Goal: Transaction & Acquisition: Purchase product/service

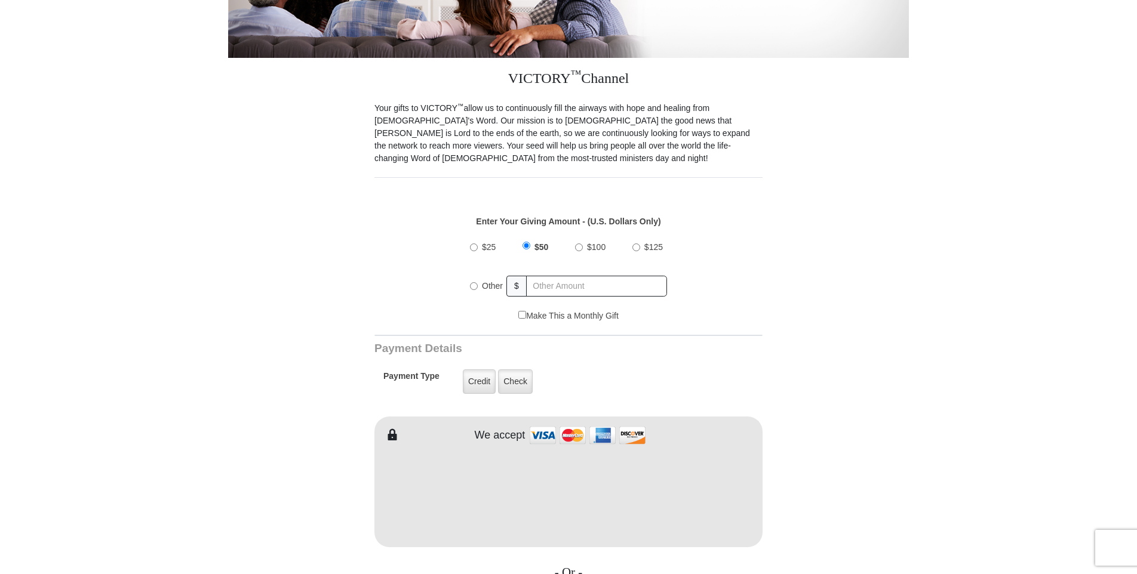
scroll to position [299, 0]
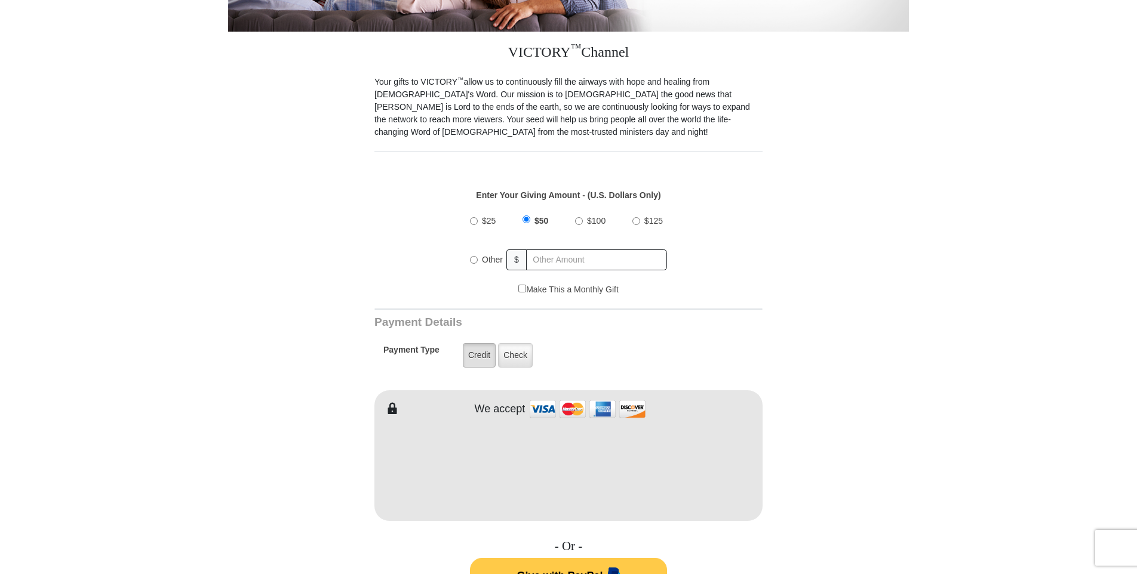
click at [483, 344] on label "Credit" at bounding box center [479, 355] width 33 height 24
click at [0, 0] on input "Credit" at bounding box center [0, 0] width 0 height 0
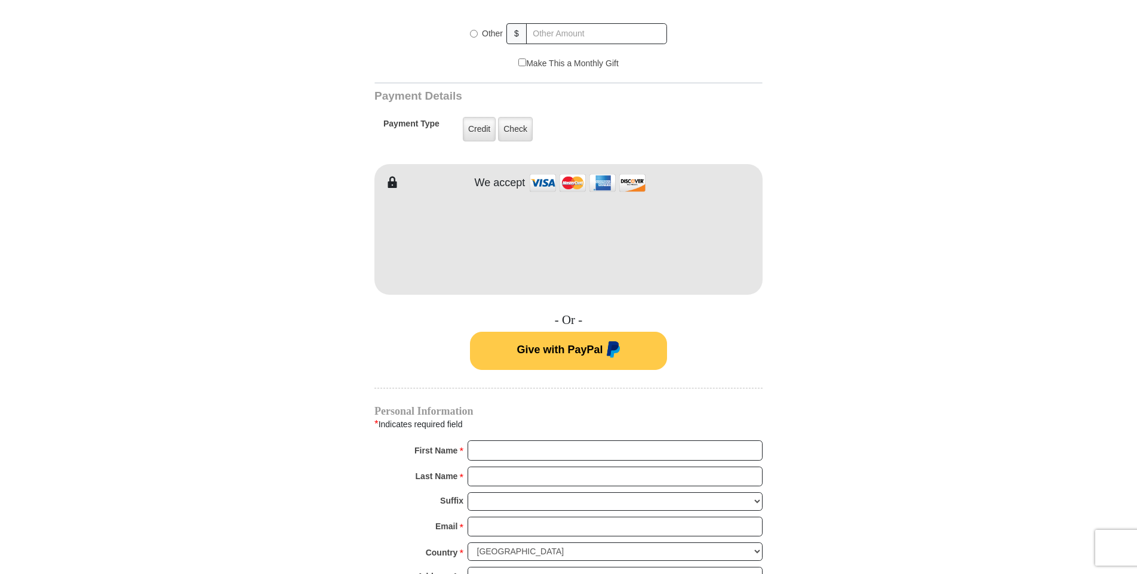
scroll to position [597, 0]
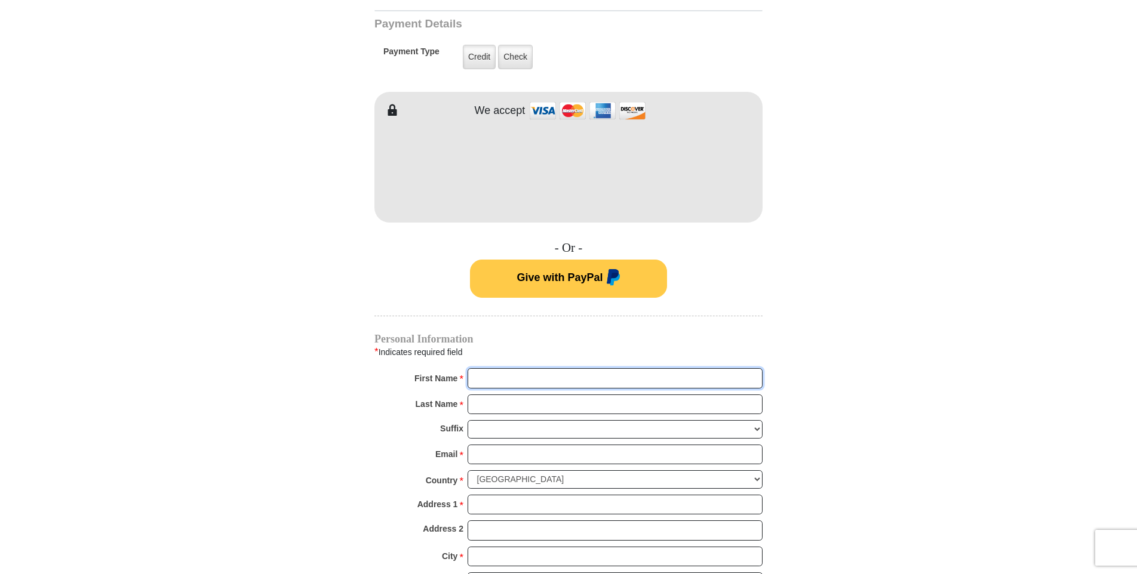
click at [480, 368] on input "First Name *" at bounding box center [615, 378] width 295 height 20
type input "[PERSON_NAME]"
type input "65"
type input "[PERSON_NAME]"
type input "[PERSON_NAME][EMAIL_ADDRESS][DOMAIN_NAME]"
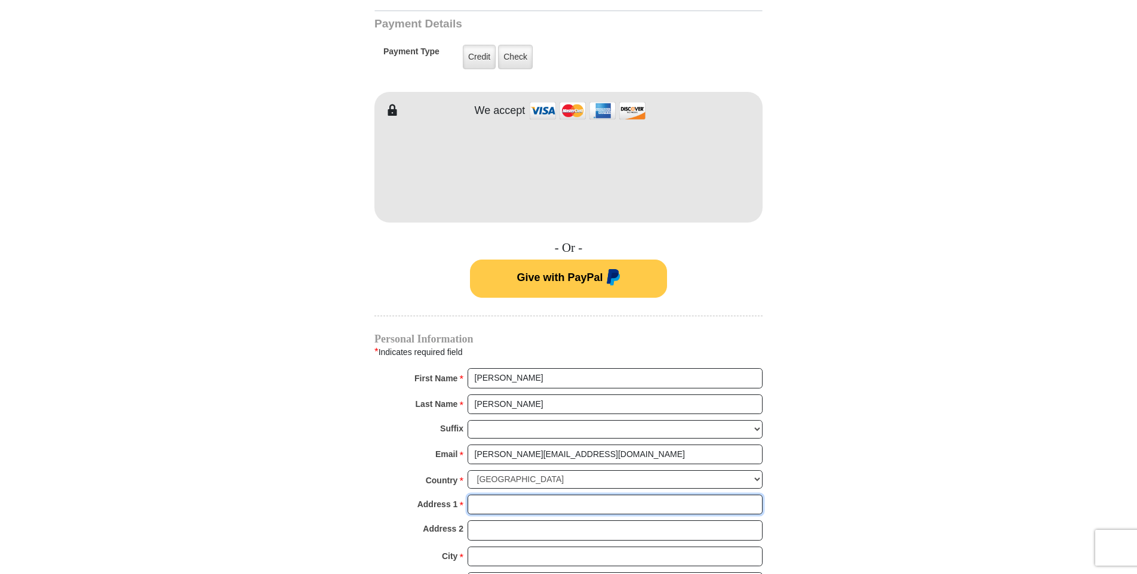
type input "[STREET_ADDRESS]"
type input "[PERSON_NAME]"
select select "MI"
type input "48657"
type input "9899482162"
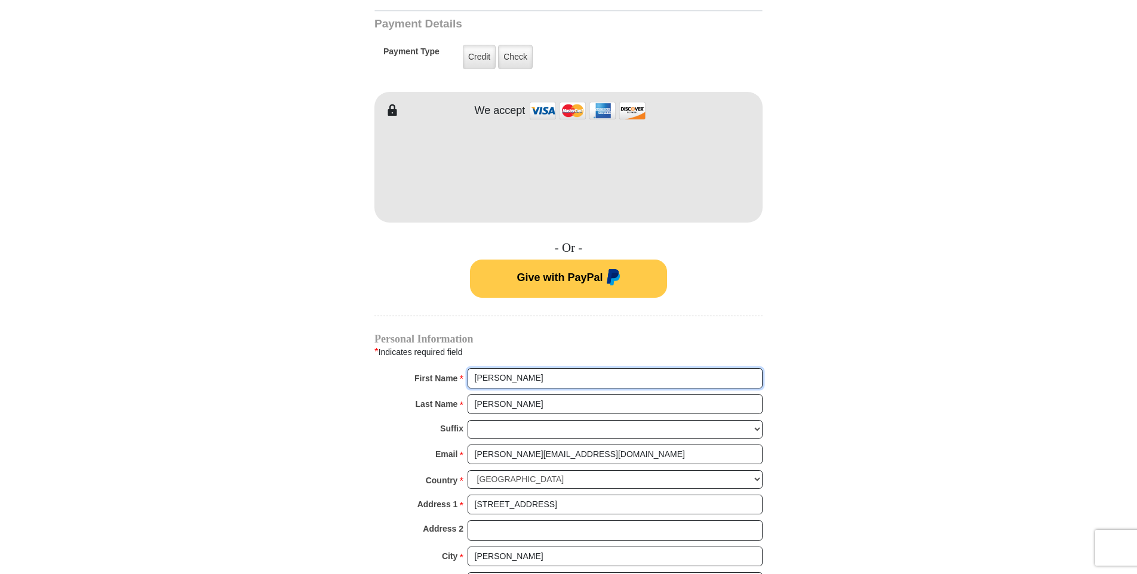
radio input "true"
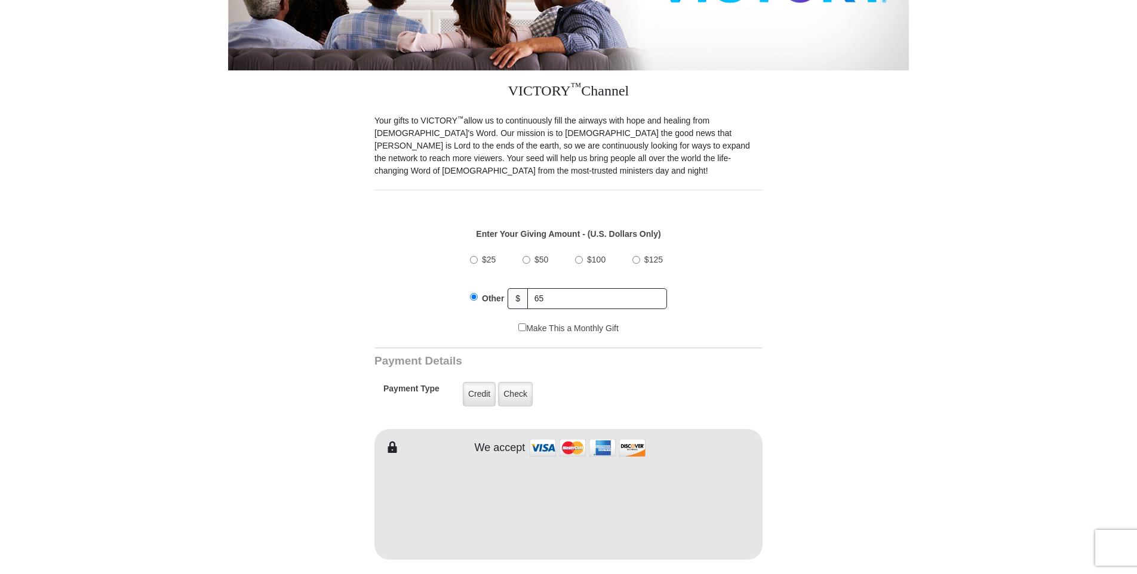
scroll to position [239, 0]
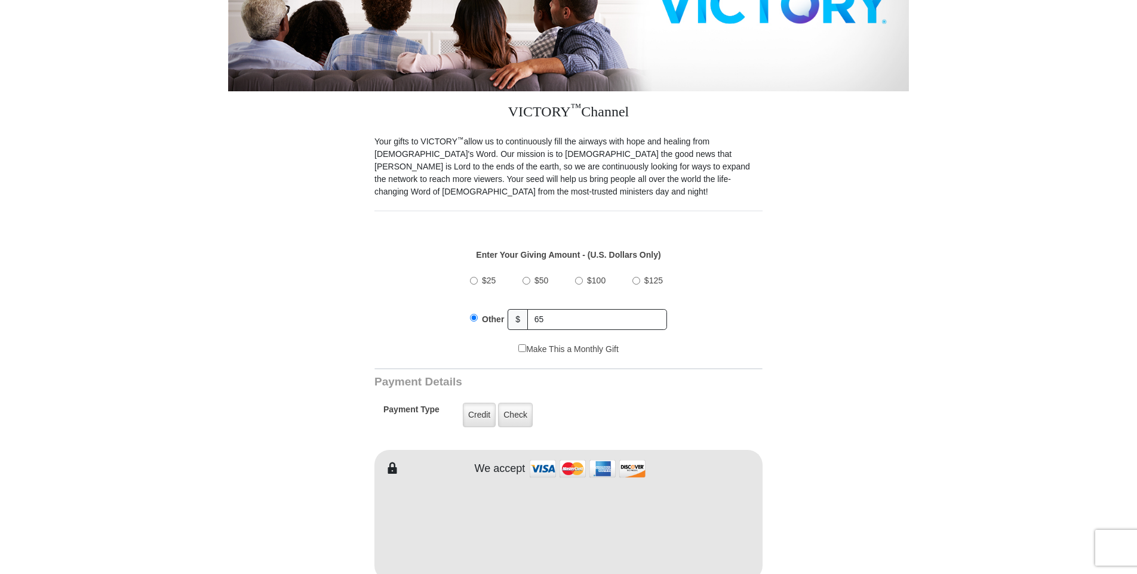
click at [527, 277] on input "$50" at bounding box center [526, 281] width 8 height 8
radio input "true"
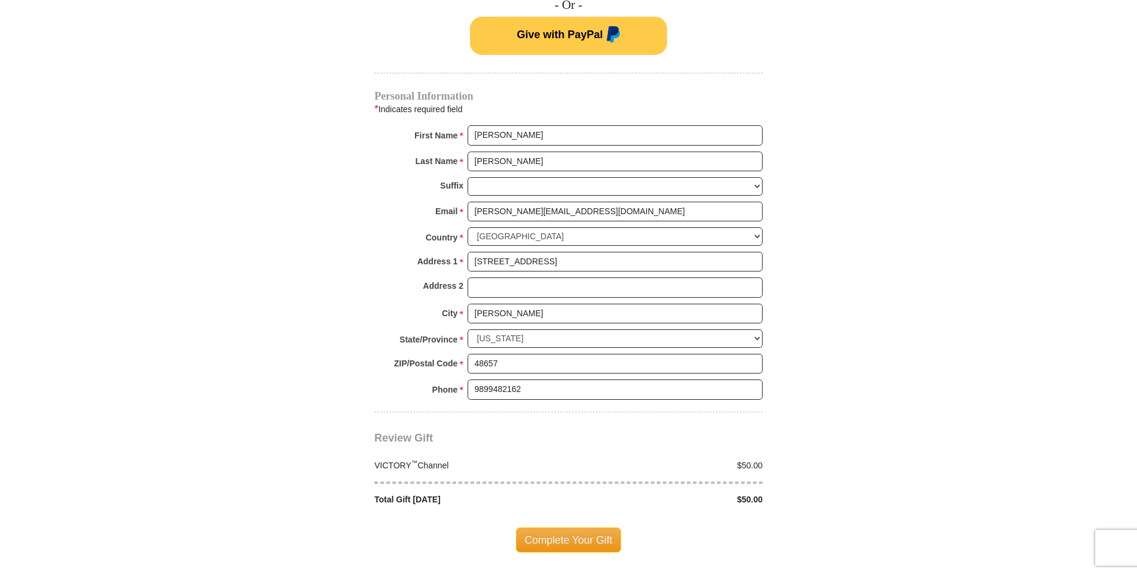
scroll to position [955, 0]
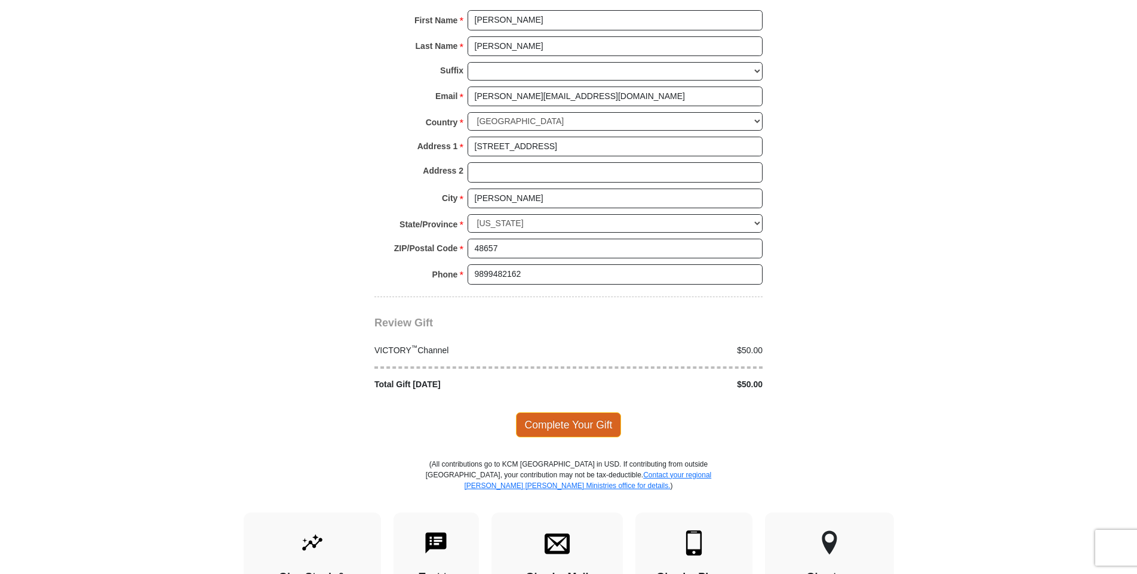
click at [567, 415] on span "Complete Your Gift" at bounding box center [569, 425] width 106 height 25
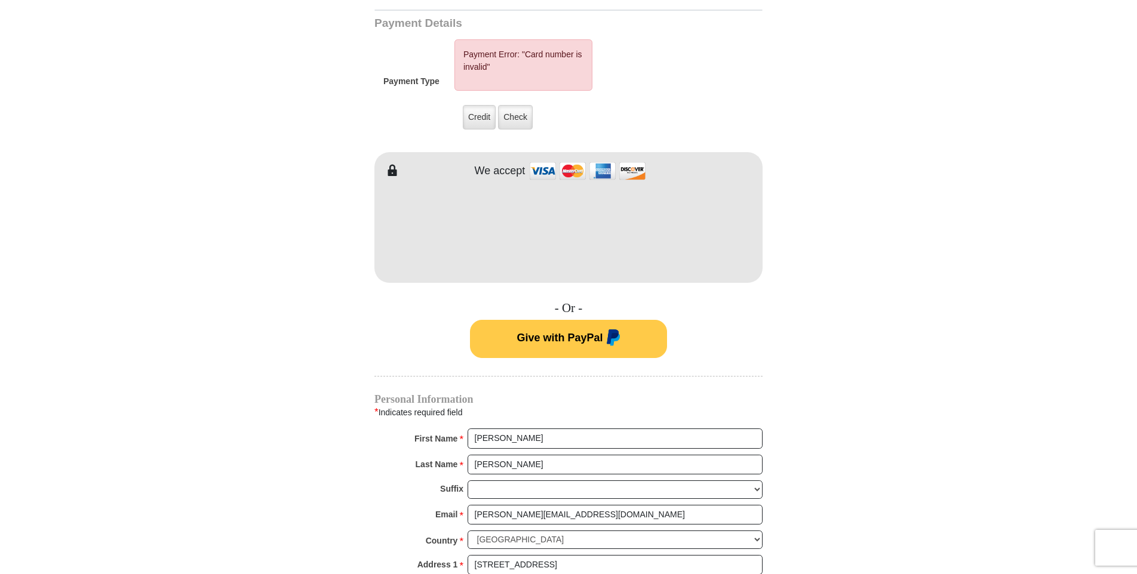
scroll to position [595, 0]
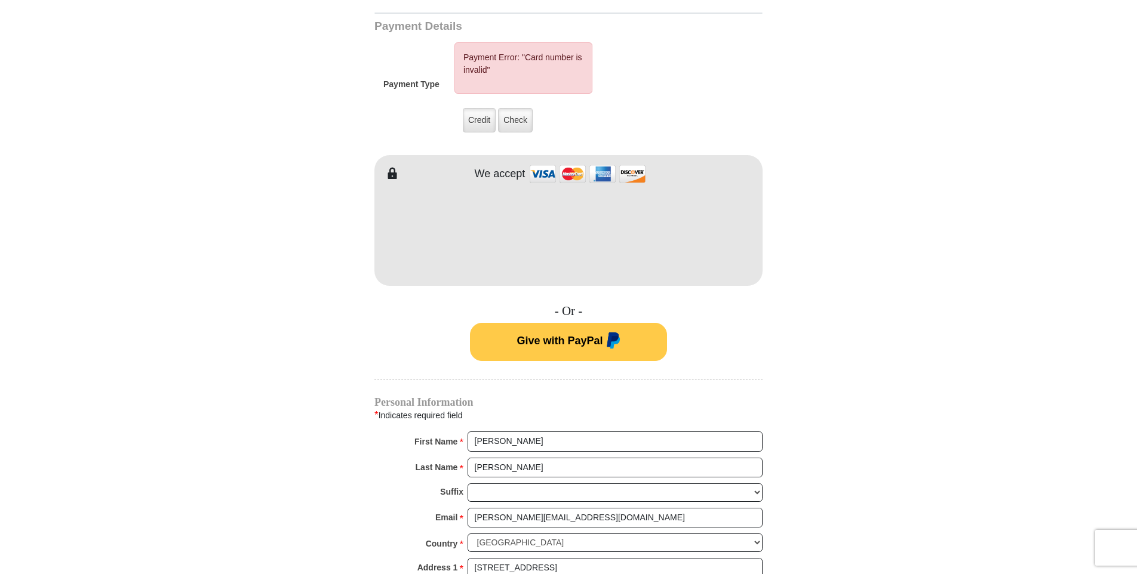
click at [743, 315] on div "- Or - Give with PayPal" at bounding box center [568, 332] width 388 height 57
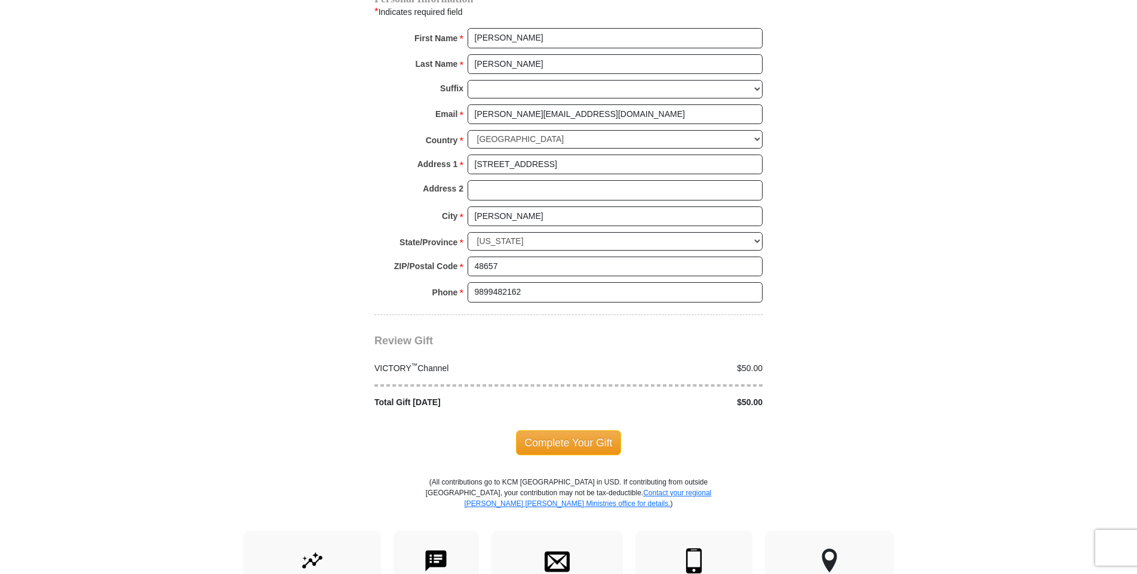
scroll to position [1013, 0]
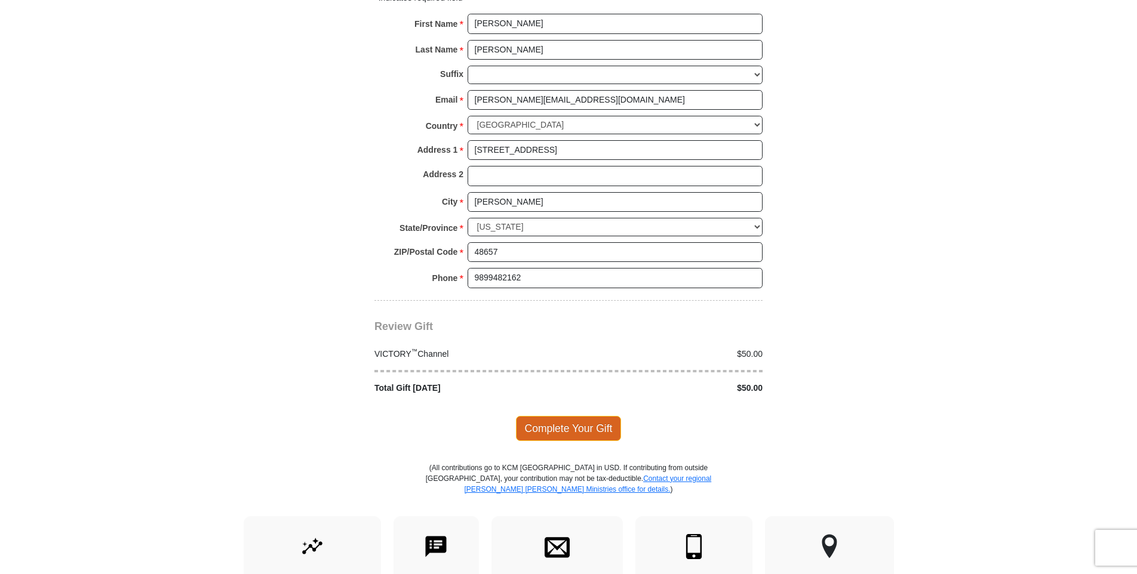
click at [571, 416] on span "Complete Your Gift" at bounding box center [569, 428] width 106 height 25
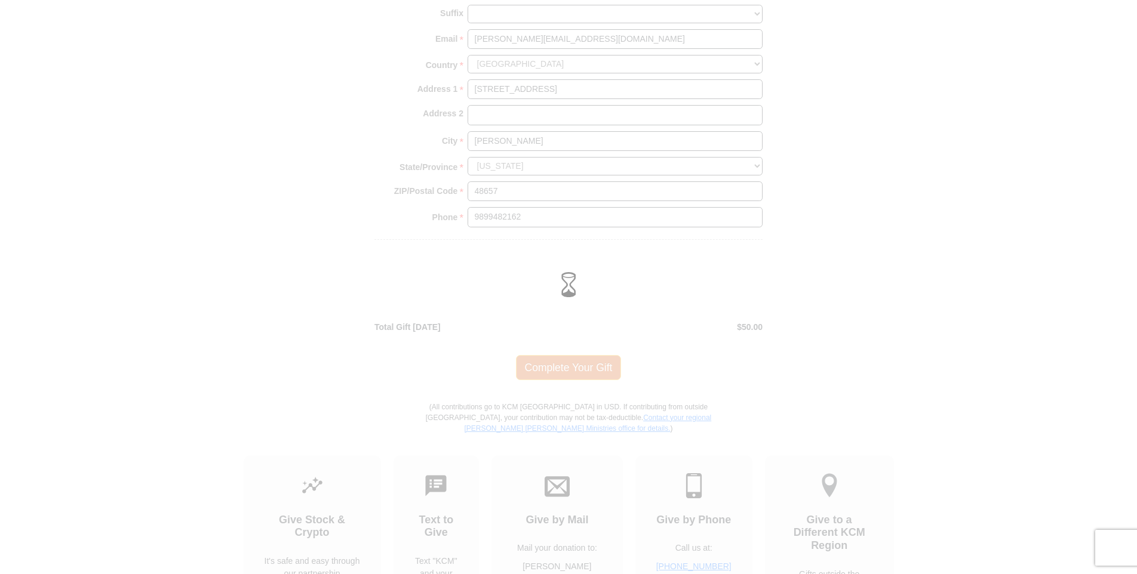
scroll to position [952, 0]
